Goal: Task Accomplishment & Management: Use online tool/utility

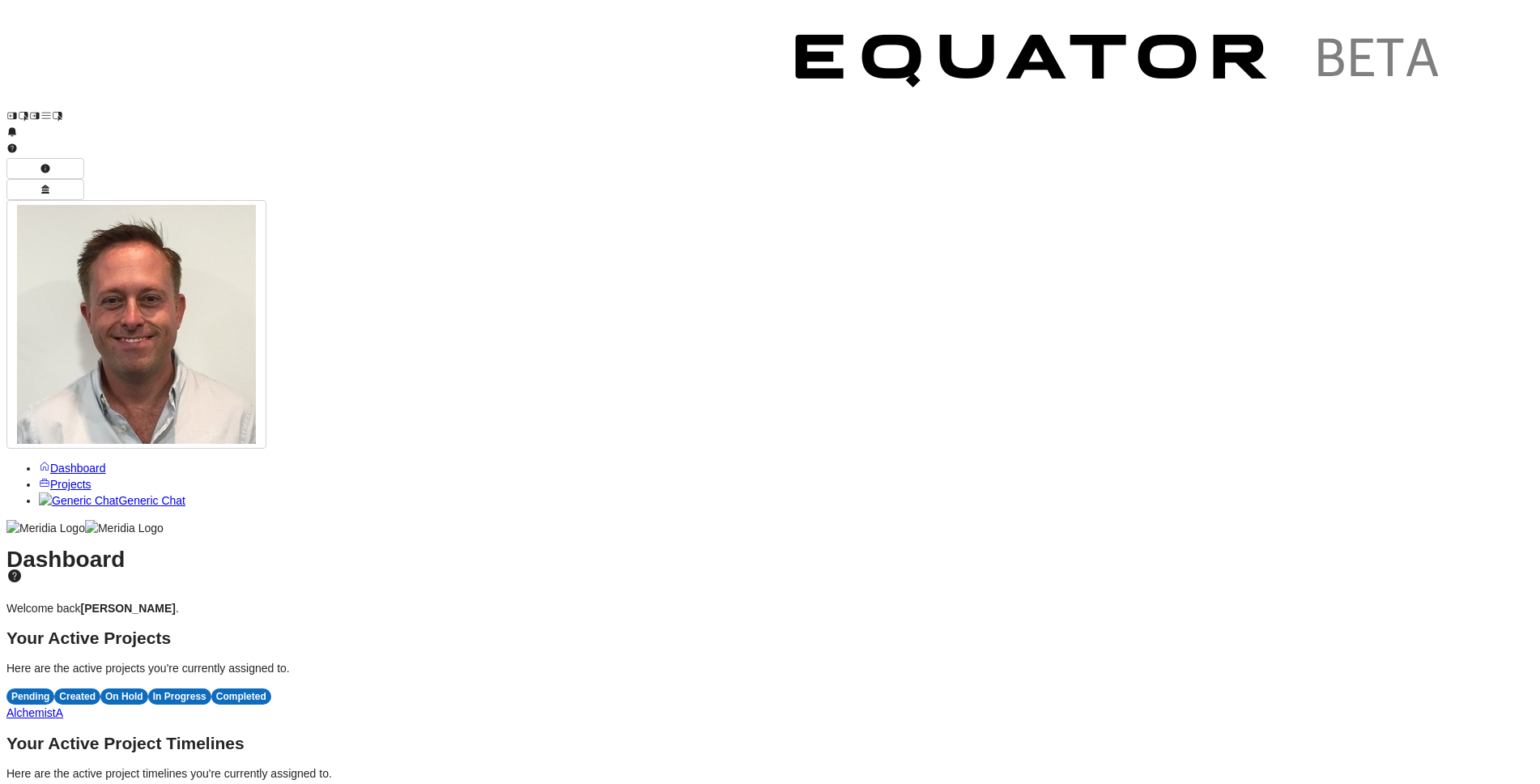
click at [60, 477] on span "Projects" at bounding box center [70, 484] width 41 height 13
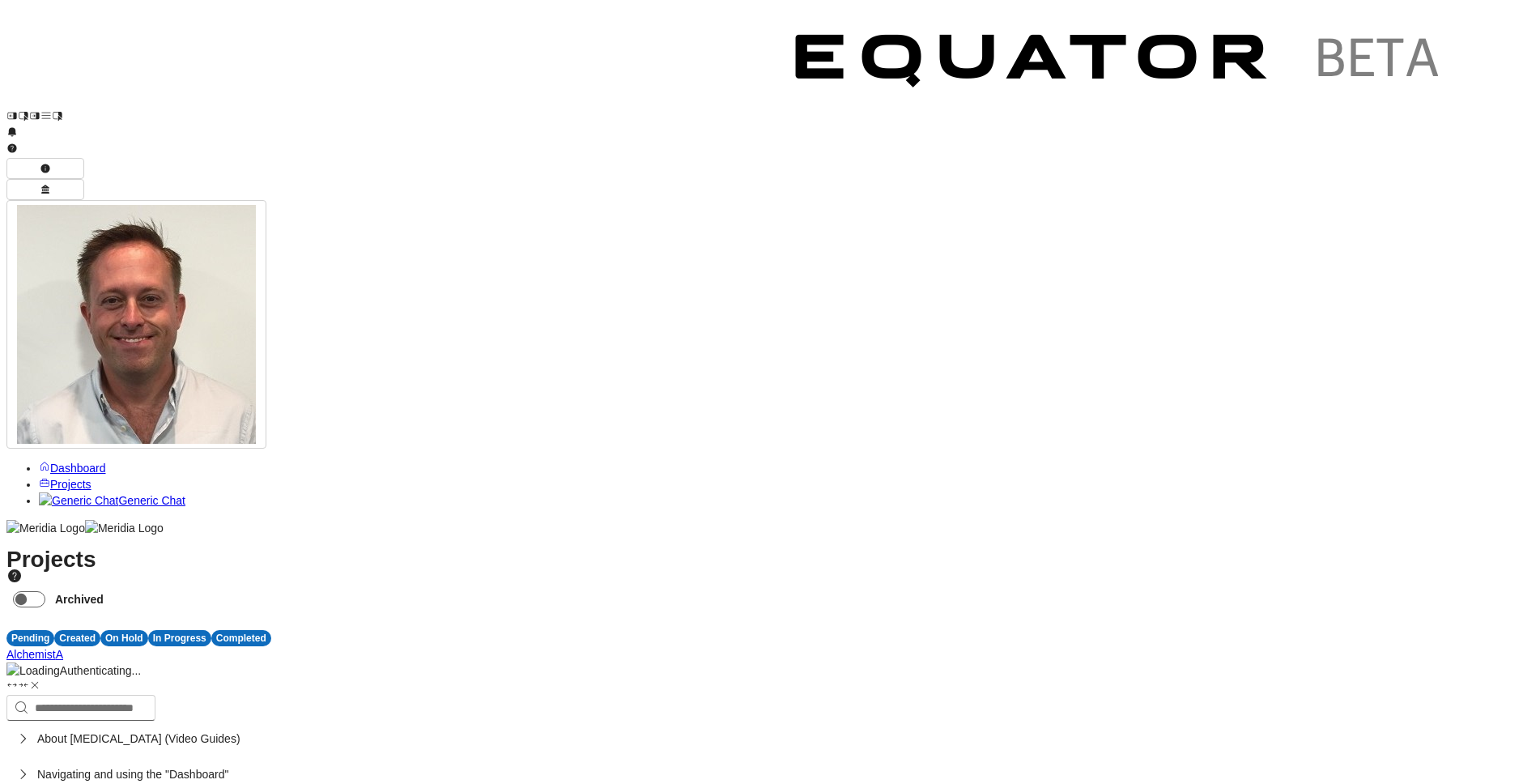
click at [60, 477] on span "Projects" at bounding box center [70, 484] width 41 height 13
click at [63, 648] on span "A" at bounding box center [60, 654] width 7 height 13
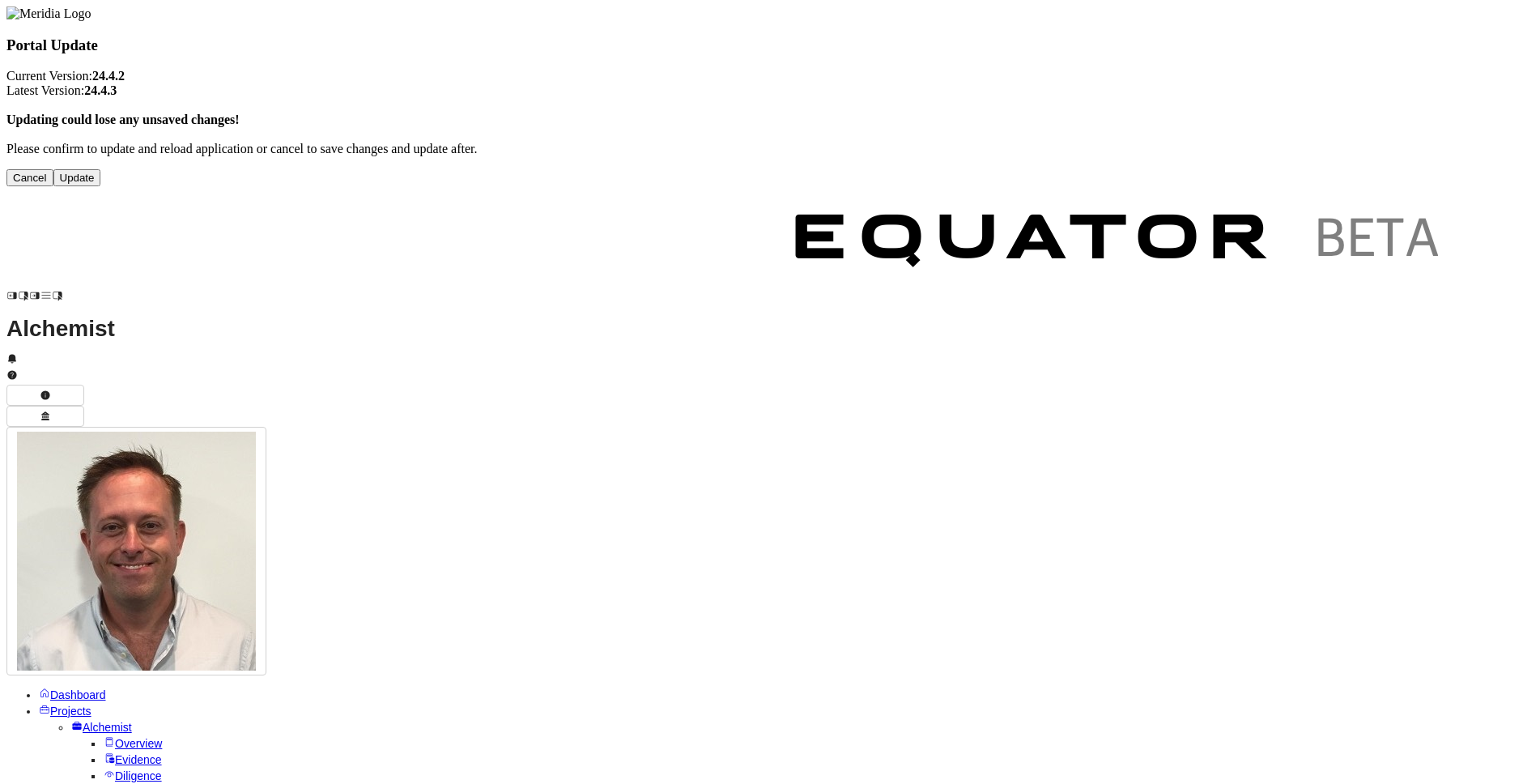
click at [53, 187] on button "Cancel" at bounding box center [30, 177] width 47 height 17
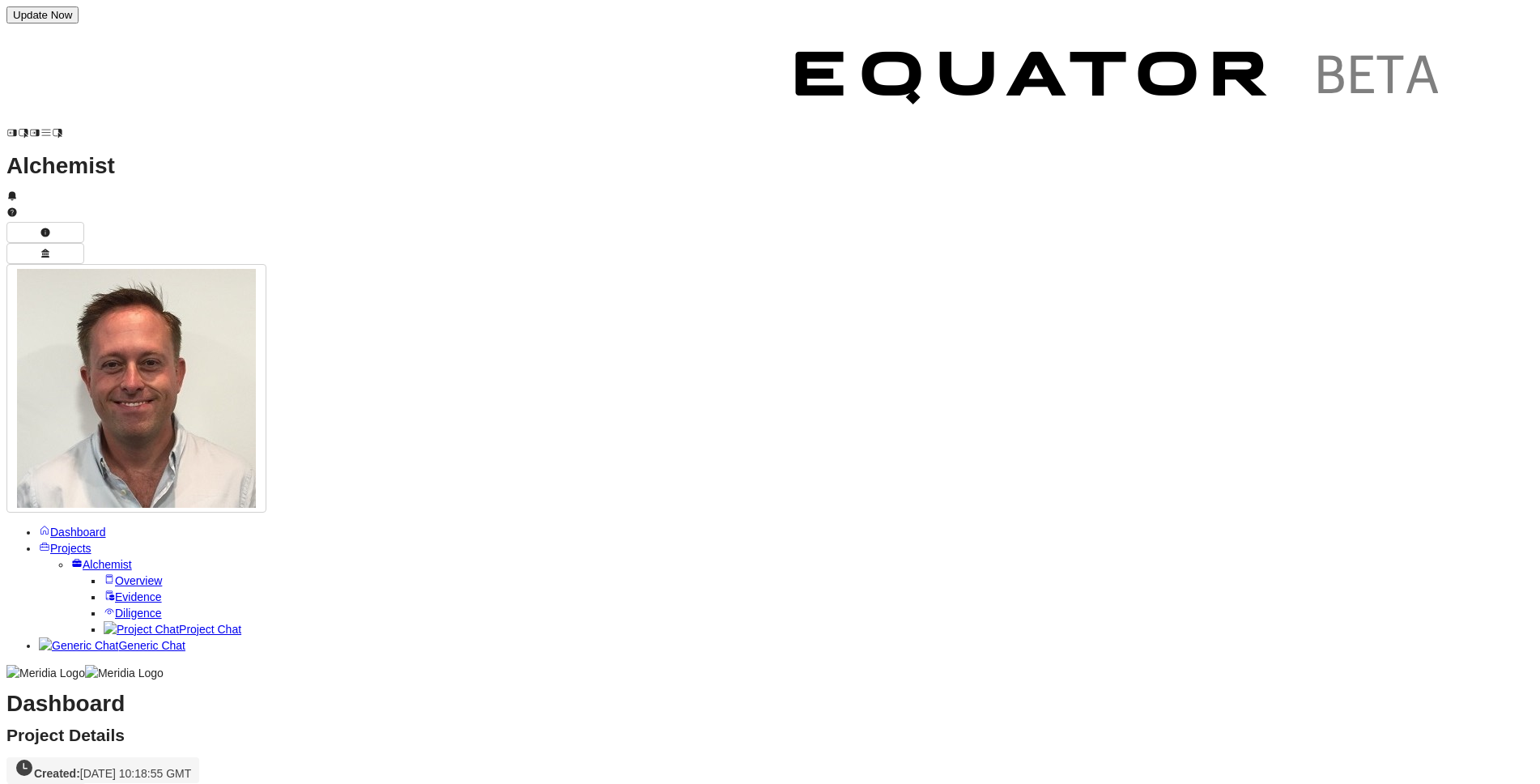
click at [79, 11] on button "Update Now" at bounding box center [42, 14] width 72 height 17
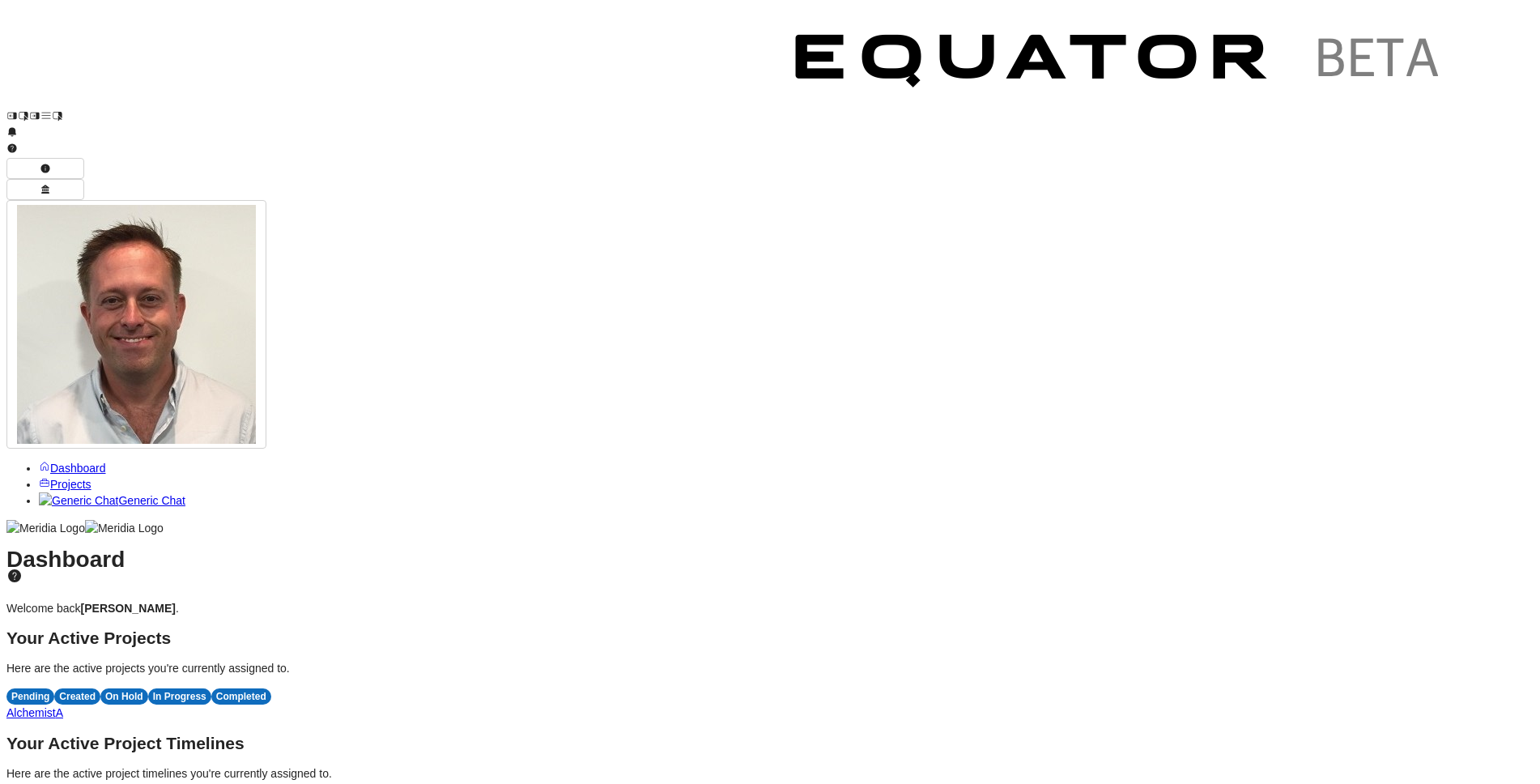
click at [63, 706] on span "A" at bounding box center [60, 712] width 7 height 13
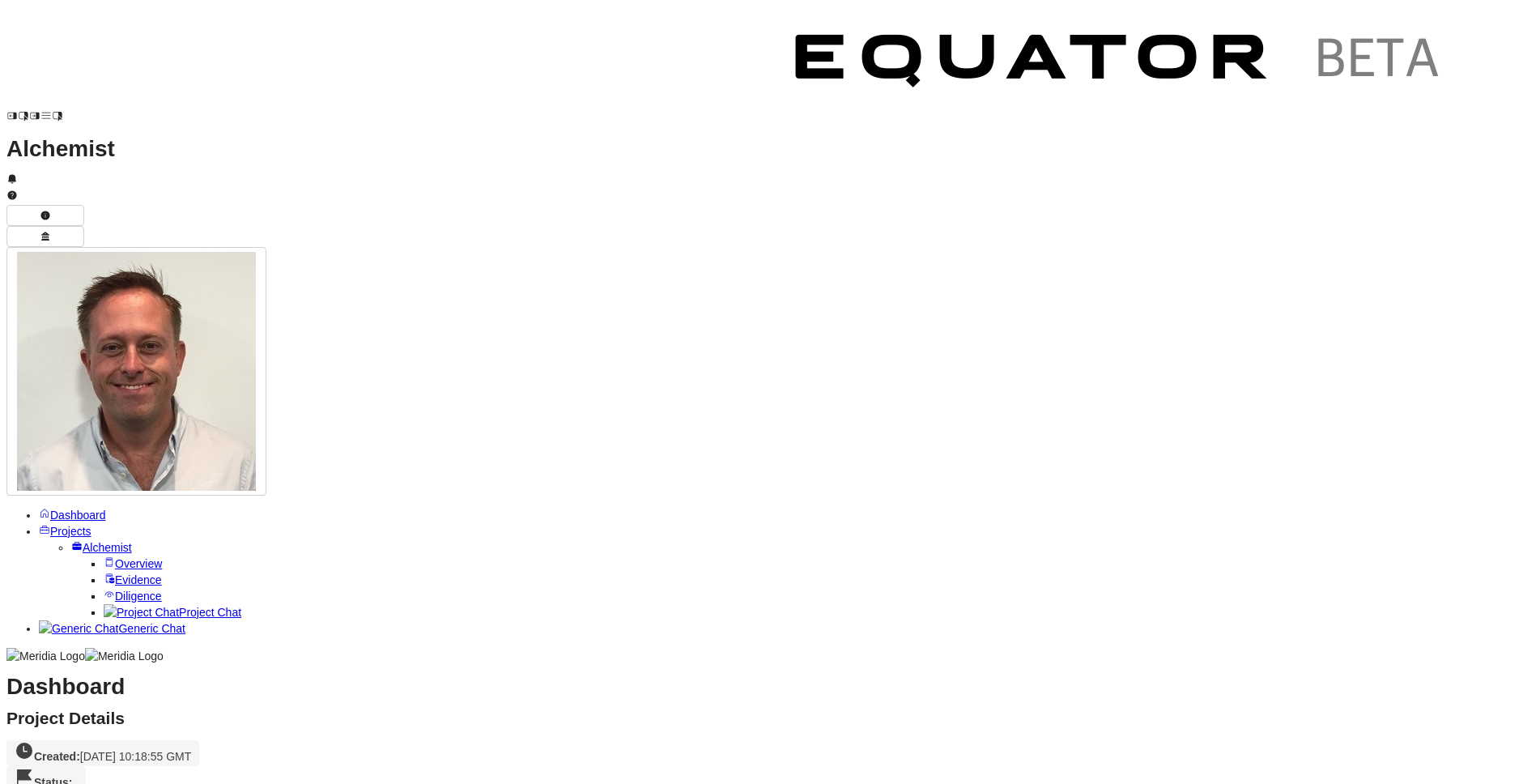
click at [121, 557] on span "Overview" at bounding box center [138, 563] width 47 height 13
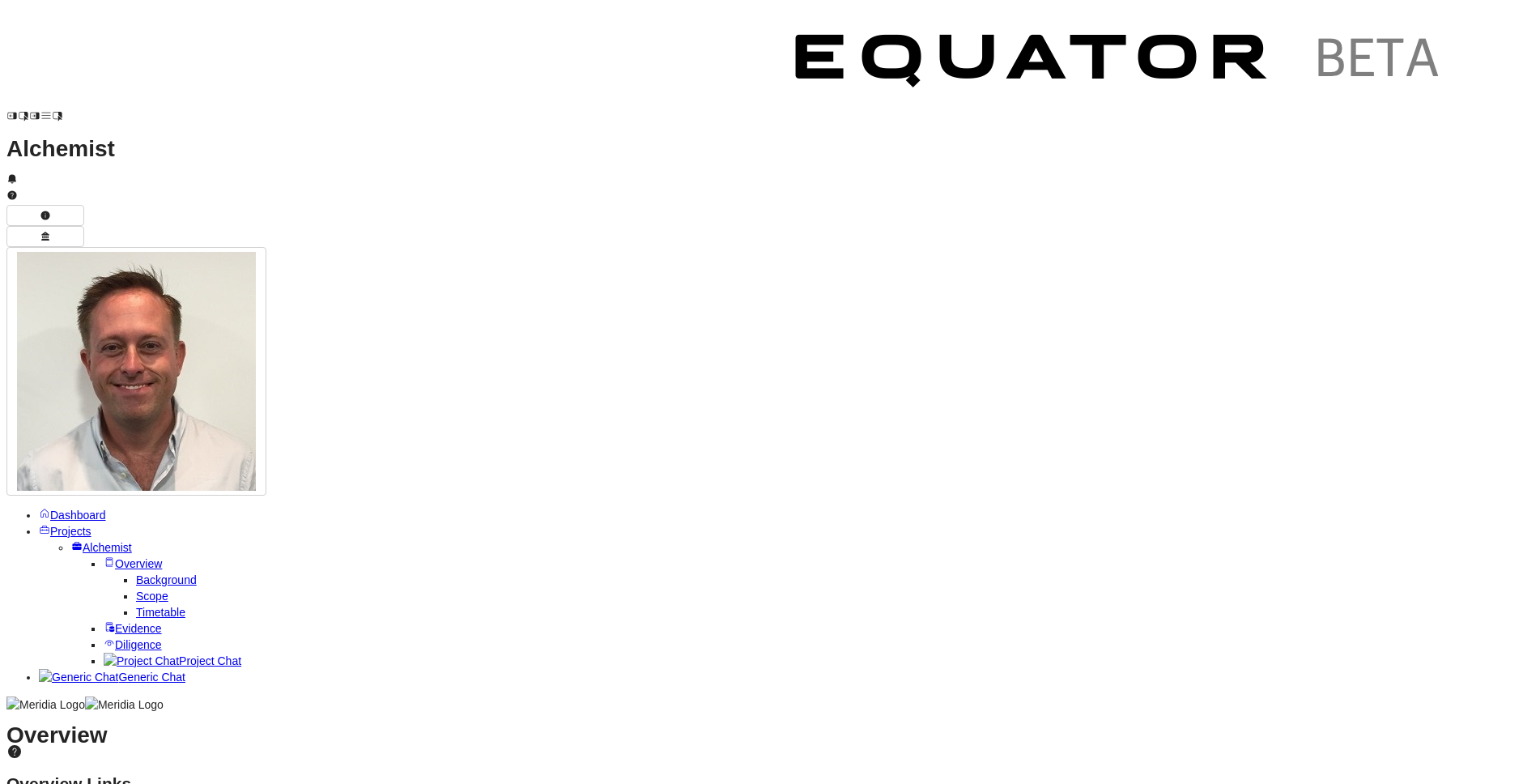
click at [136, 605] on span "Timetable" at bounding box center [160, 611] width 49 height 13
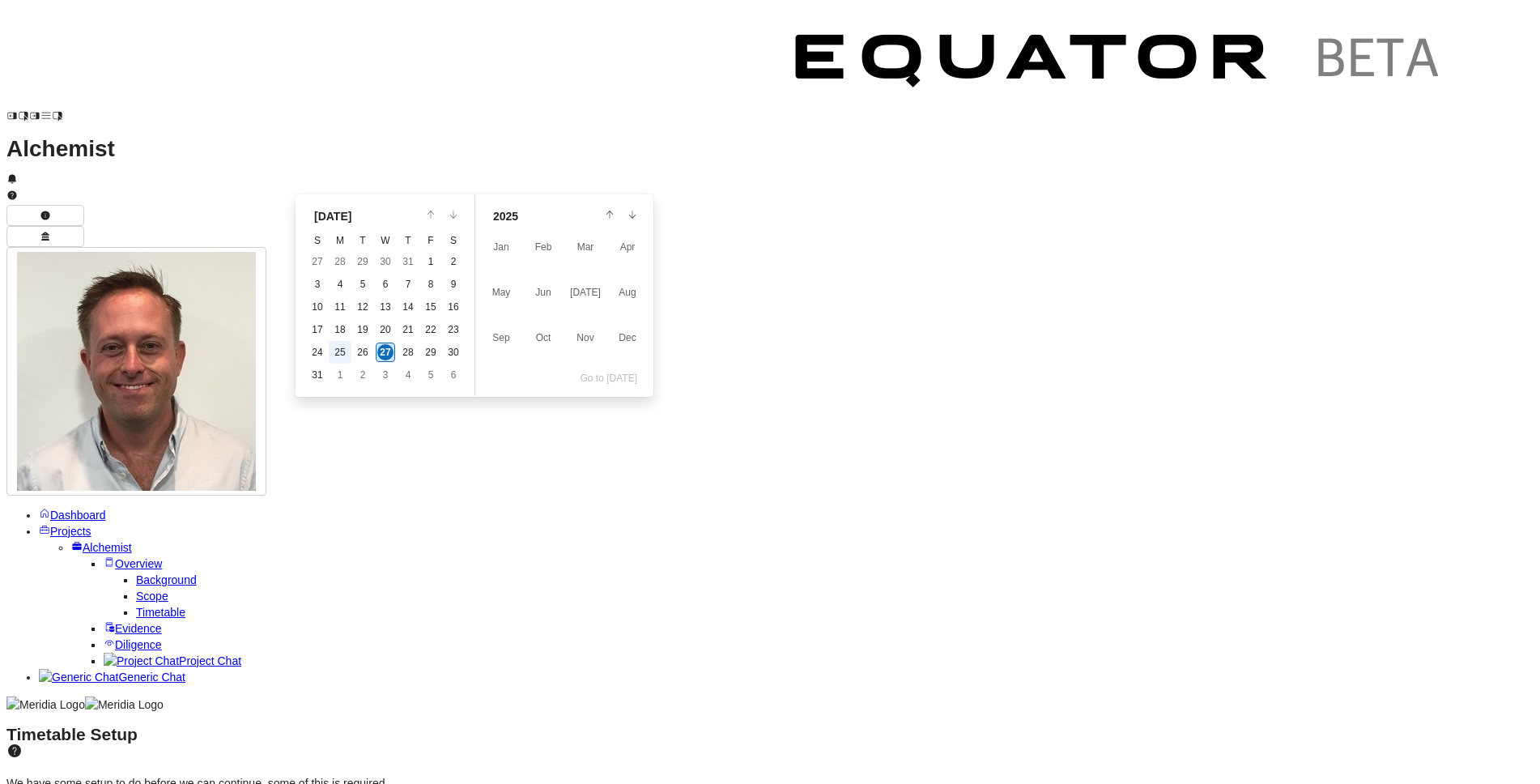
click at [340, 348] on span "25" at bounding box center [340, 352] width 11 height 11
type input "**********"
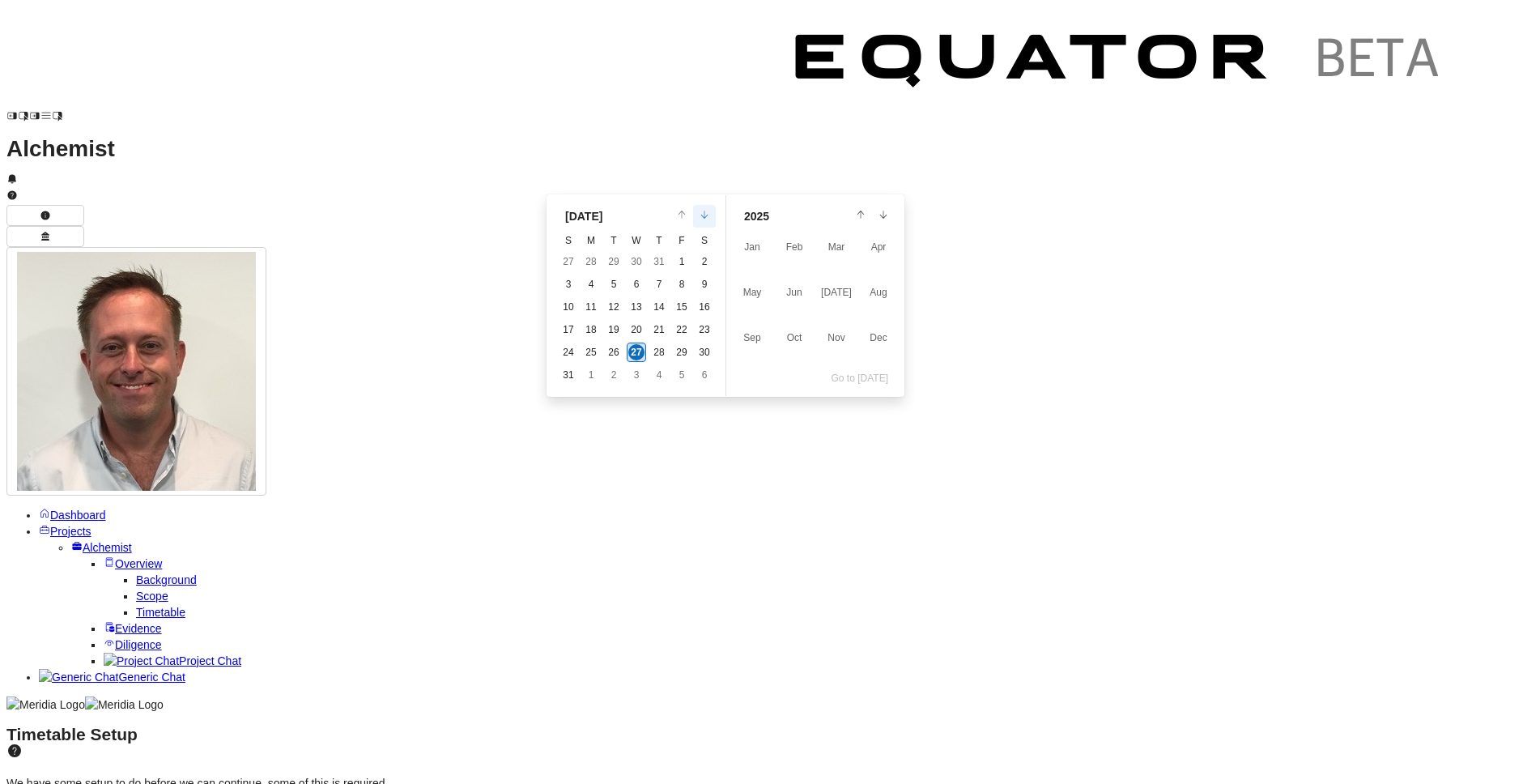
click at [707, 217] on icon "Calendar" at bounding box center [704, 214] width 10 height 10
click at [675, 285] on button "12" at bounding box center [682, 284] width 19 height 19
type input "**********"
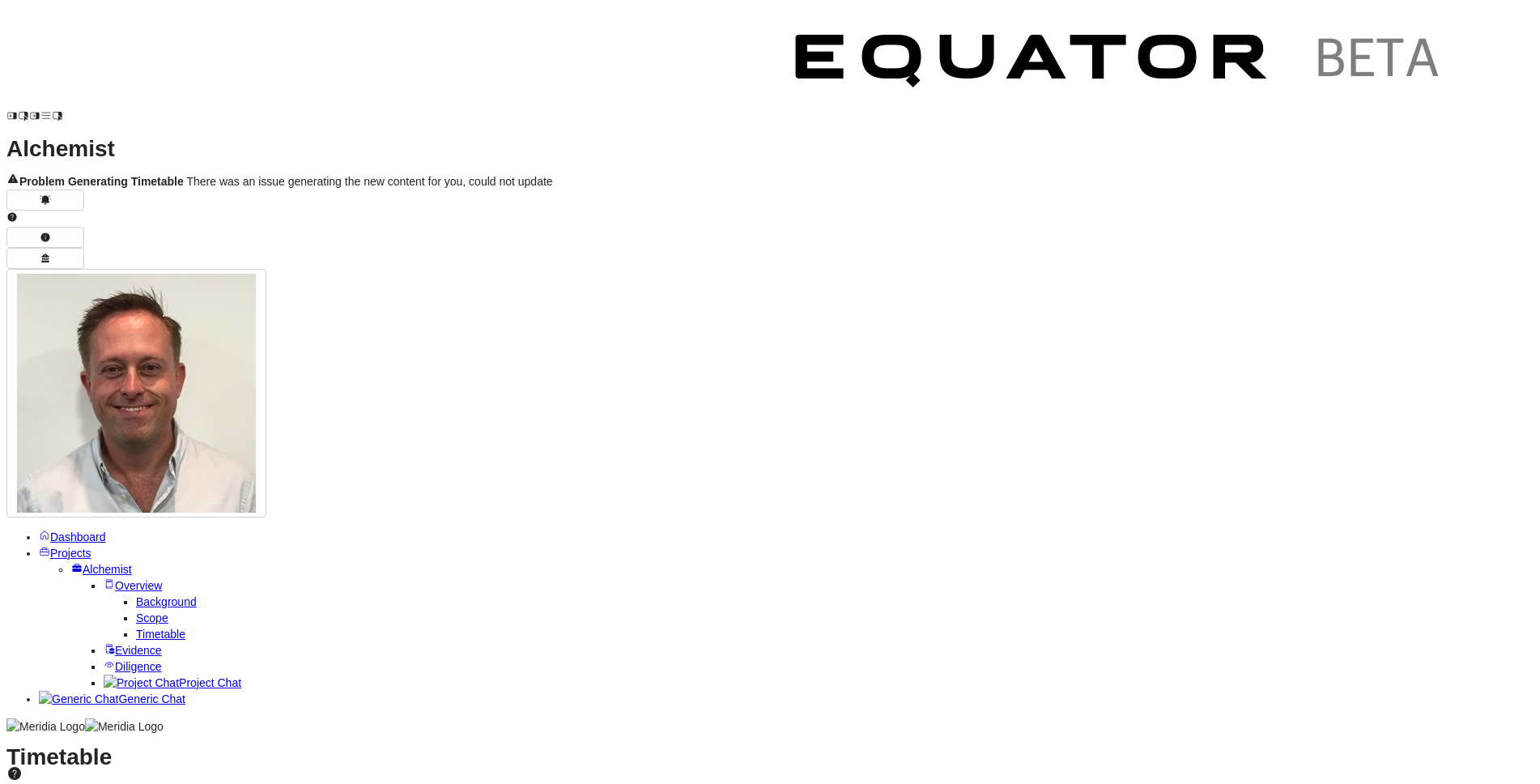
click at [115, 660] on span "Diligence" at bounding box center [138, 666] width 47 height 13
click at [136, 644] on span "Sessions" at bounding box center [159, 650] width 46 height 13
click at [115, 595] on span "Evidence" at bounding box center [138, 601] width 47 height 13
click at [115, 579] on span "Overview" at bounding box center [138, 585] width 47 height 13
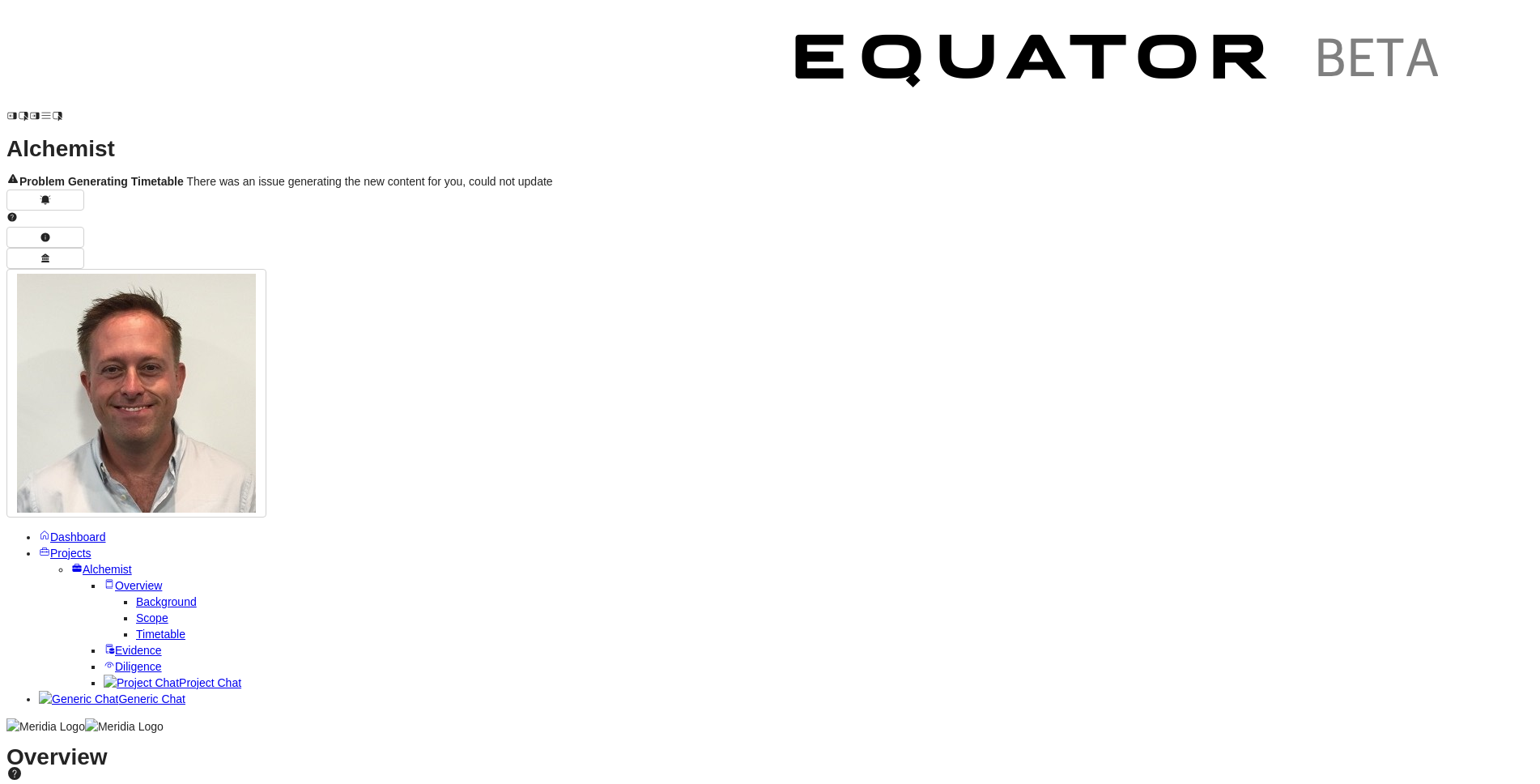
drag, startPoint x: 1448, startPoint y: 234, endPoint x: 1281, endPoint y: 322, distance: 188.8
